Goal: Navigation & Orientation: Go to known website

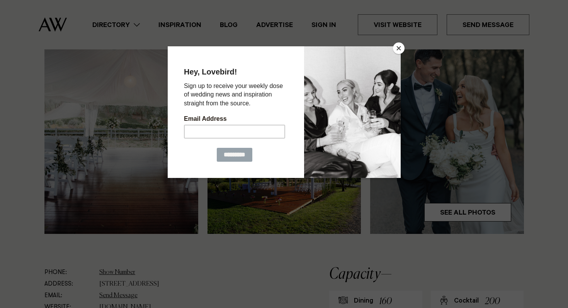
scroll to position [255, 0]
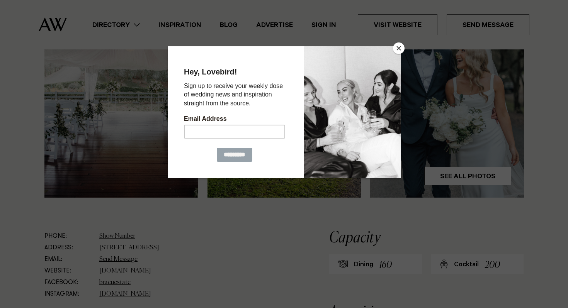
click at [399, 48] on button "Close" at bounding box center [399, 48] width 12 height 12
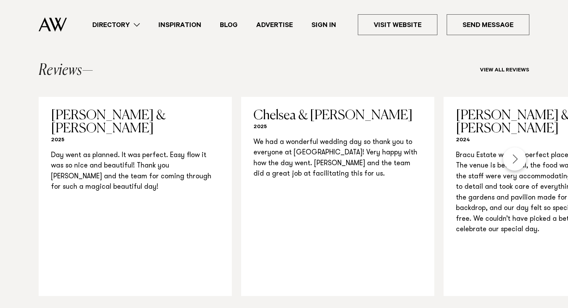
scroll to position [797, 0]
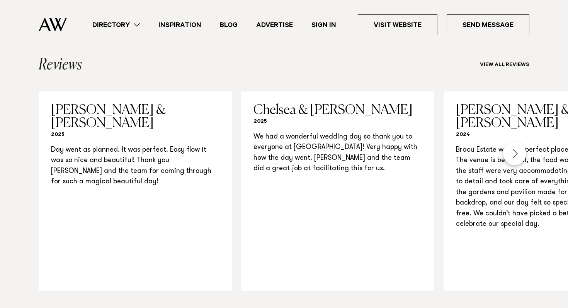
click at [516, 142] on div "Next slide" at bounding box center [514, 153] width 23 height 23
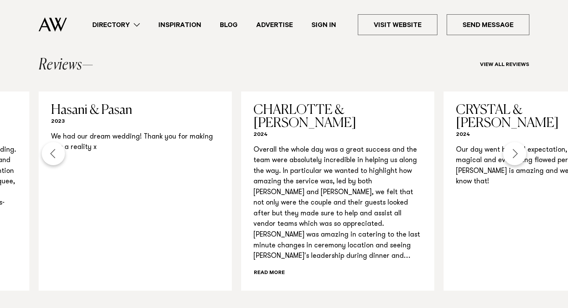
click at [514, 142] on div "Next slide" at bounding box center [514, 153] width 23 height 23
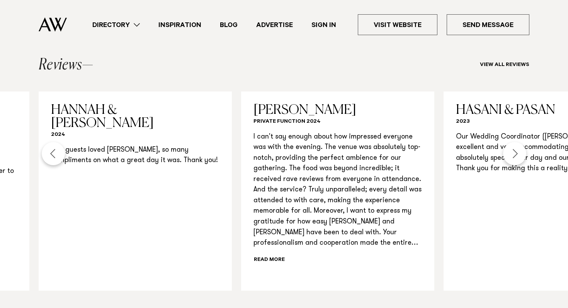
click at [514, 142] on div "Next slide" at bounding box center [514, 153] width 23 height 23
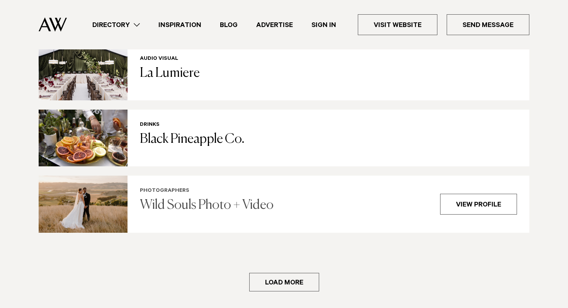
scroll to position [1583, 0]
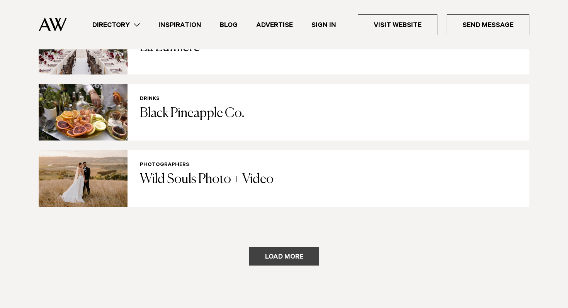
click at [288, 247] on button "Load more" at bounding box center [284, 256] width 70 height 19
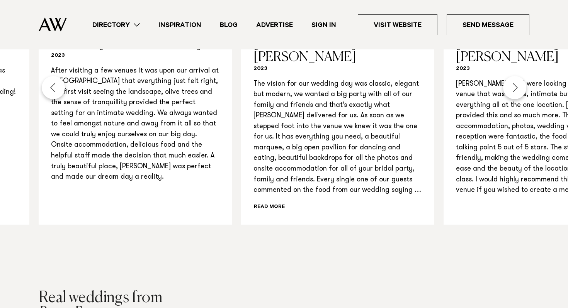
scroll to position [352, 0]
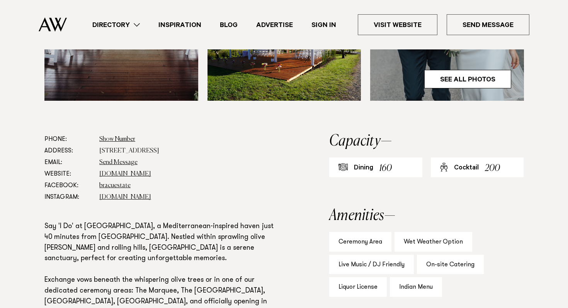
click at [125, 23] on link "Directory" at bounding box center [116, 25] width 66 height 10
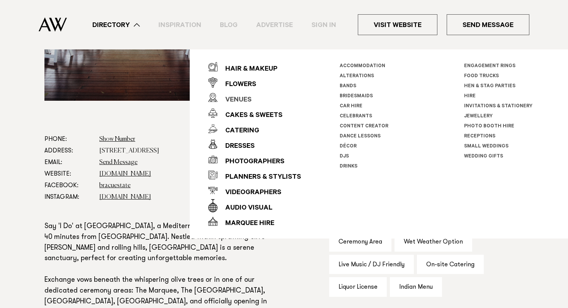
click at [240, 95] on div "Venues" at bounding box center [235, 100] width 34 height 15
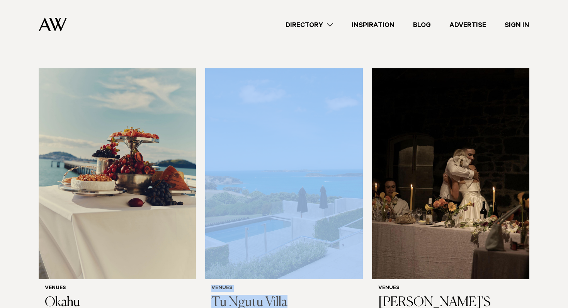
scroll to position [3876, 0]
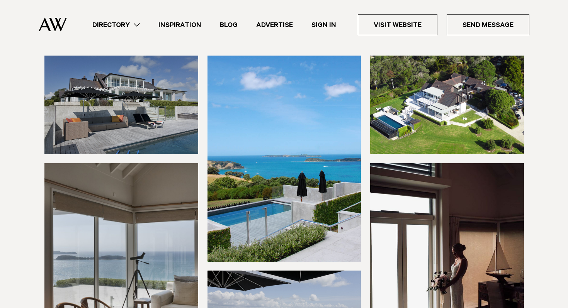
scroll to position [63, 0]
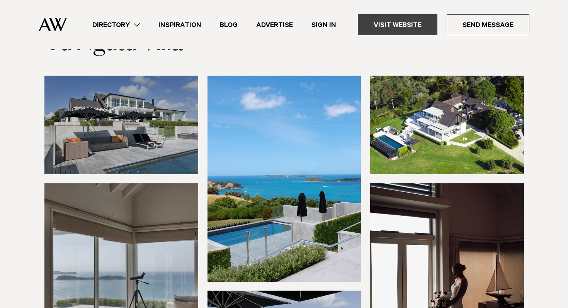
click at [419, 26] on link "Visit Website" at bounding box center [398, 24] width 80 height 21
